Goal: Transaction & Acquisition: Purchase product/service

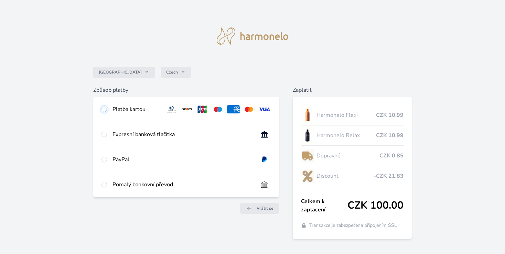
click at [103, 108] on input "radio" at bounding box center [104, 110] width 6 height 6
radio input "true"
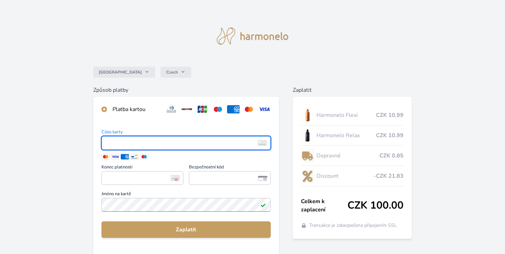
click at [264, 142] on img at bounding box center [262, 143] width 9 height 6
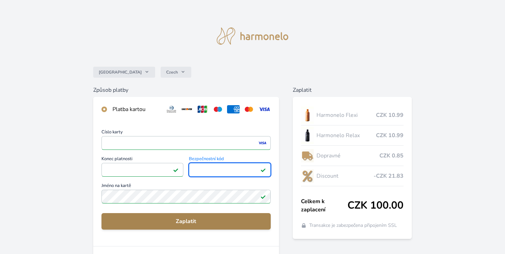
click at [183, 218] on span "Zaplatit" at bounding box center [186, 221] width 158 height 8
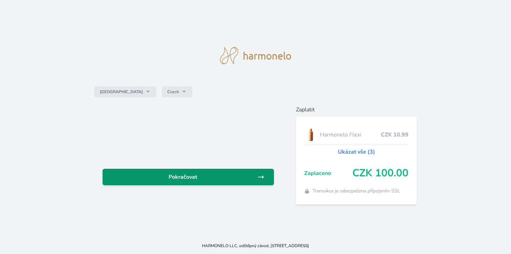
click at [163, 174] on span "Pokračovat" at bounding box center [182, 177] width 149 height 8
